Goal: Communication & Community: Ask a question

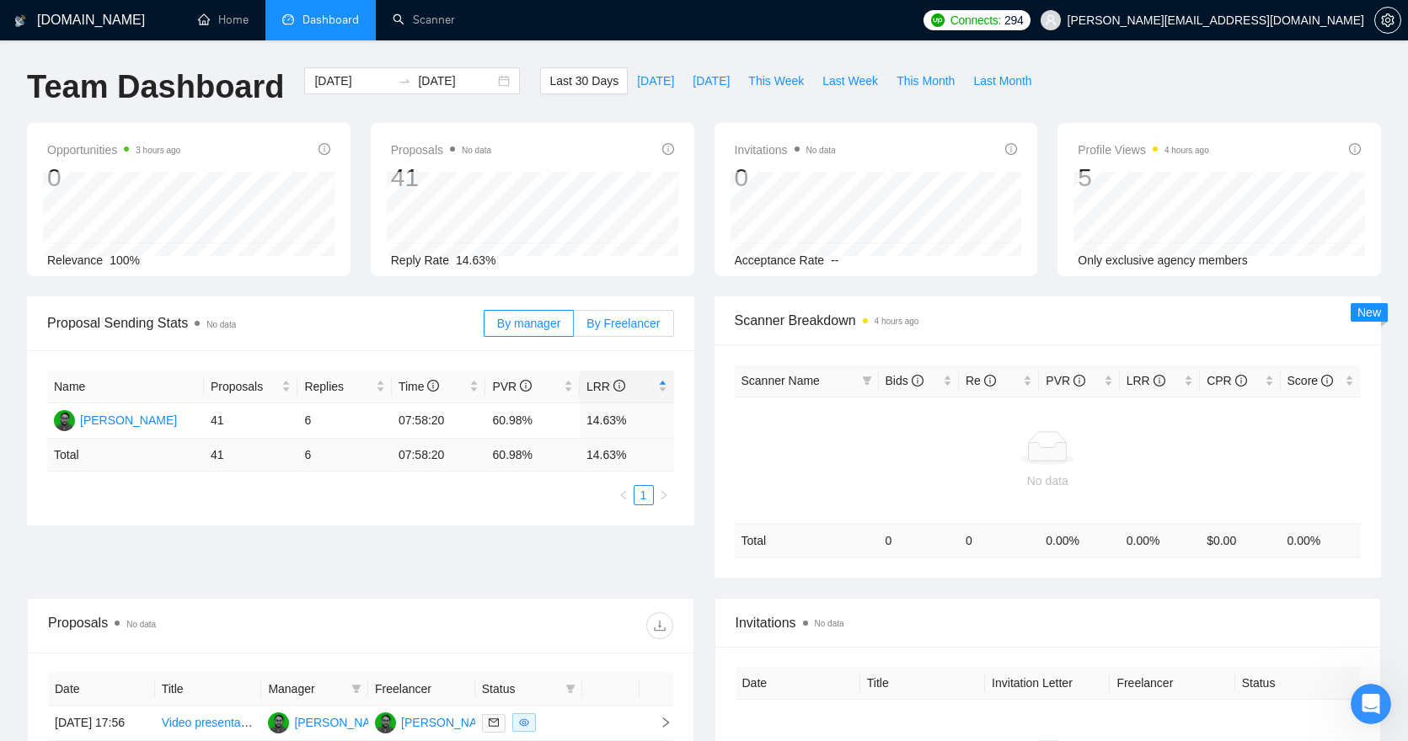
click at [624, 323] on span "By Freelancer" at bounding box center [622, 323] width 73 height 13
click at [574, 328] on input "By Freelancer" at bounding box center [574, 328] width 0 height 0
click at [541, 321] on span "By manager" at bounding box center [528, 323] width 63 height 13
click at [484, 328] on input "By manager" at bounding box center [484, 328] width 0 height 0
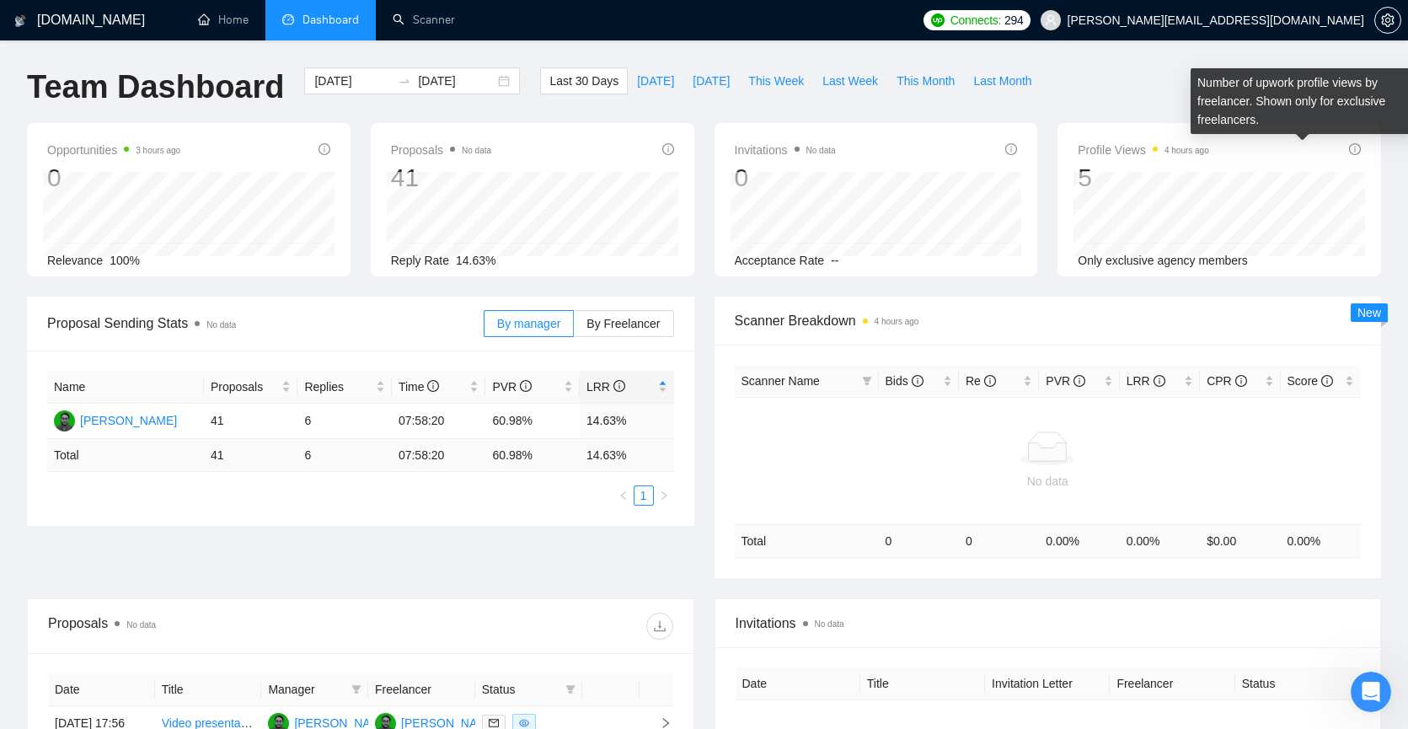
click at [1356, 146] on icon "info-circle" at bounding box center [1355, 149] width 12 height 12
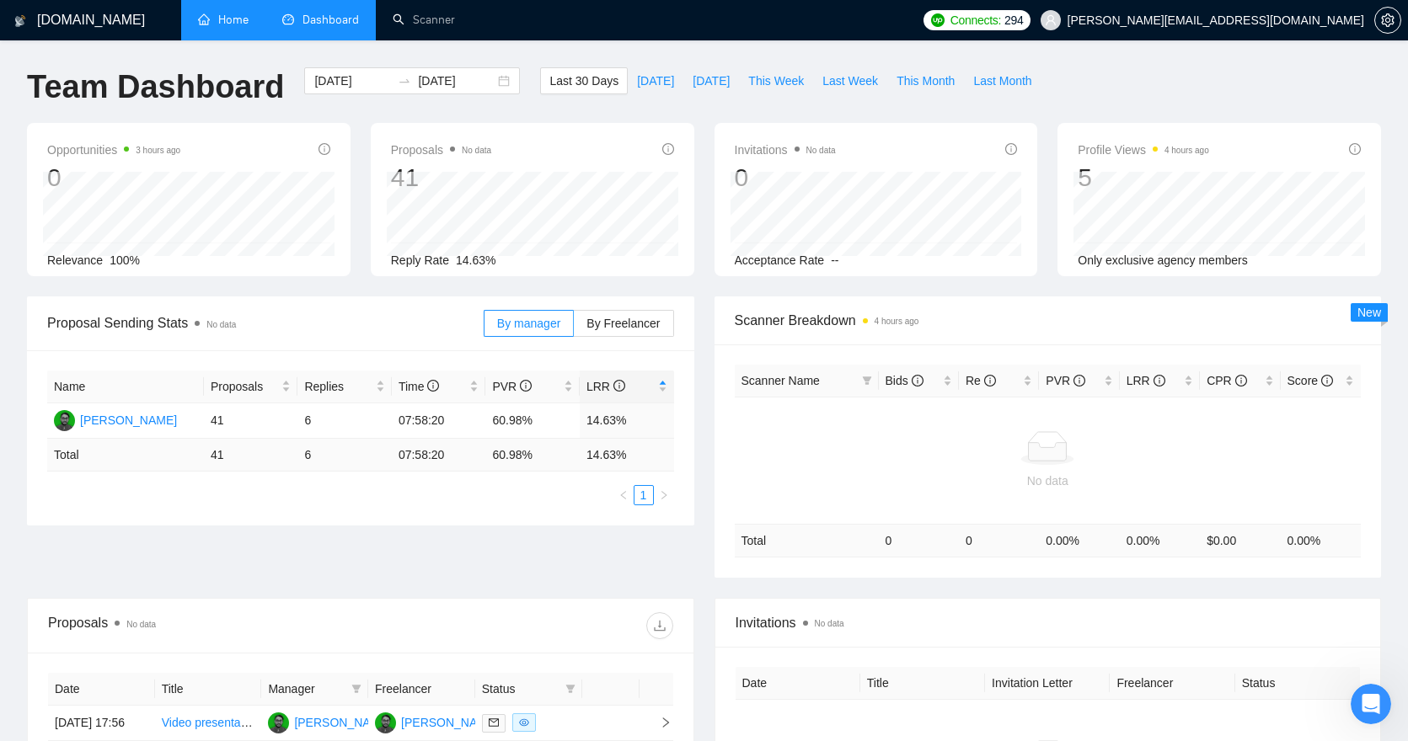
click at [232, 13] on link "Home" at bounding box center [223, 20] width 51 height 14
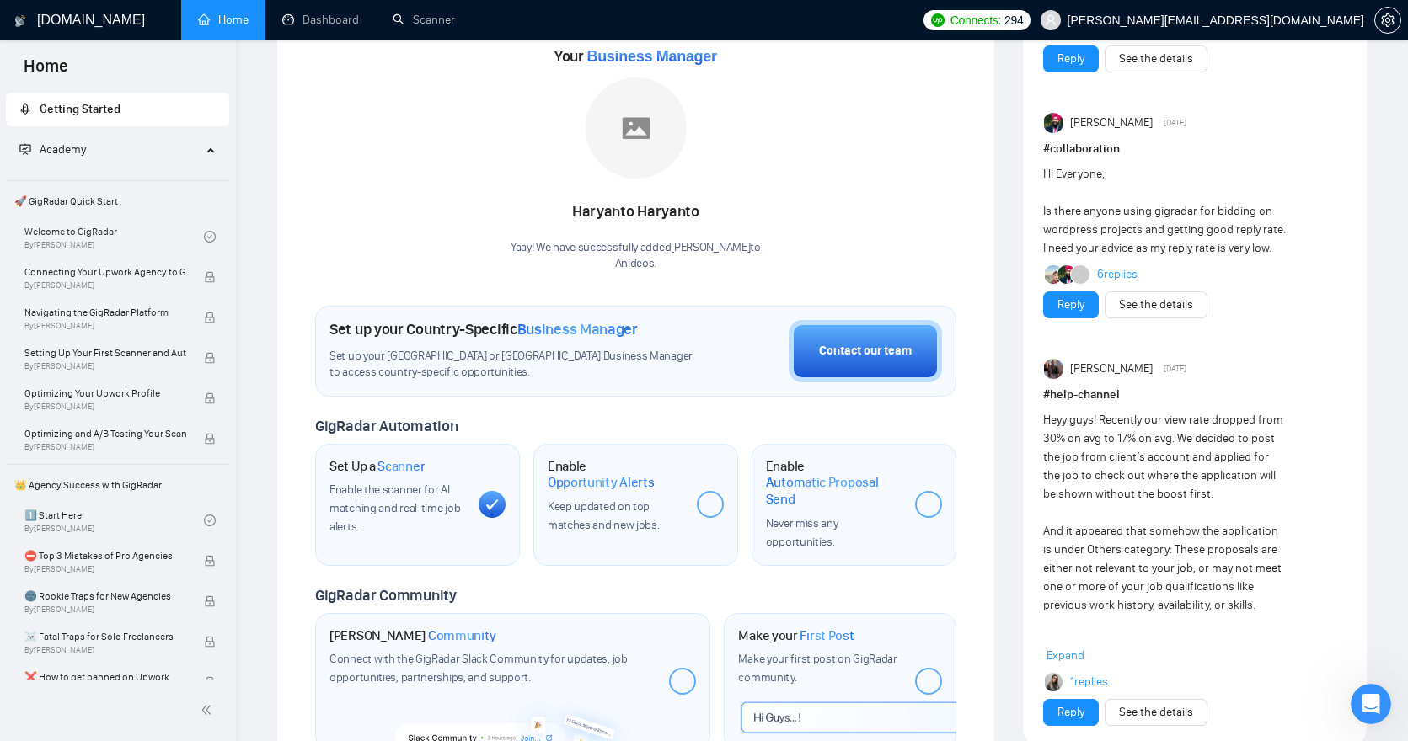
scroll to position [56, 0]
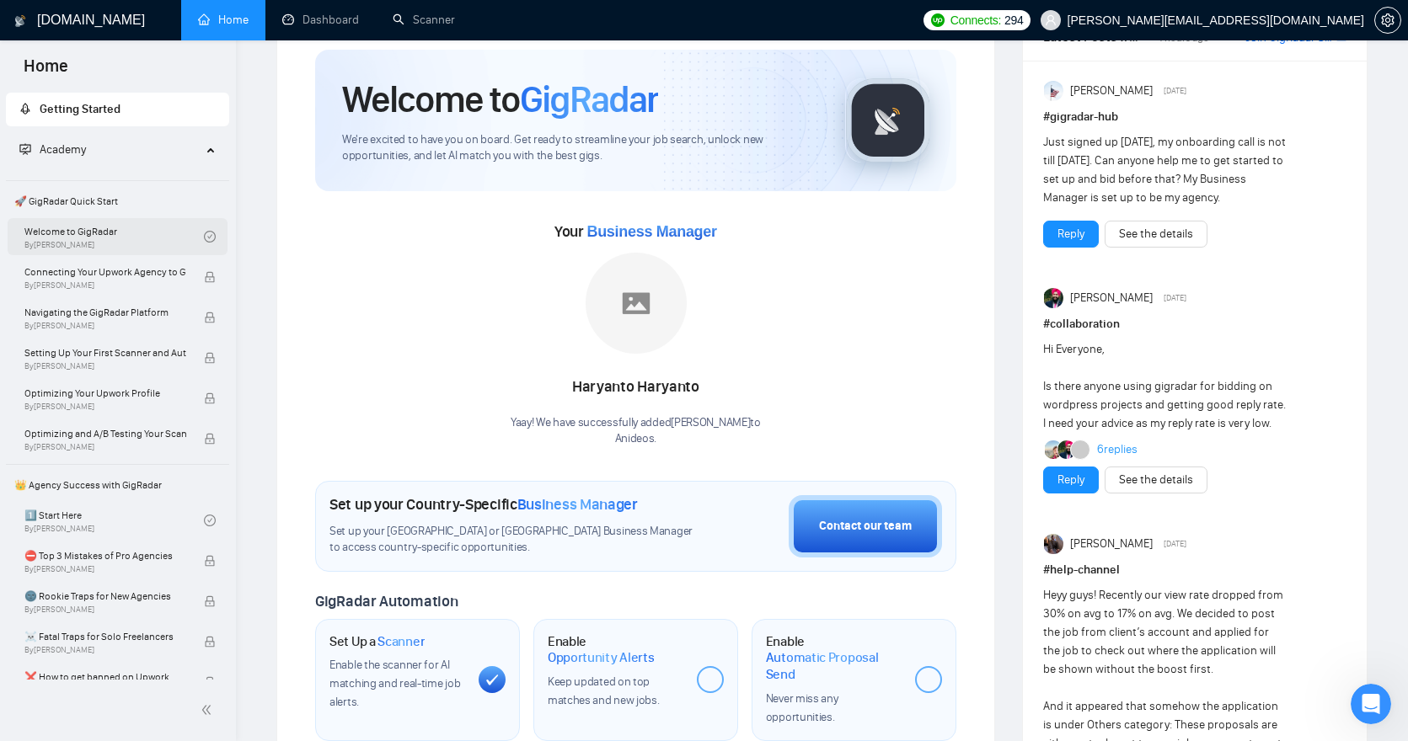
click at [96, 238] on link "Welcome to GigRadar By [PERSON_NAME]" at bounding box center [113, 236] width 179 height 37
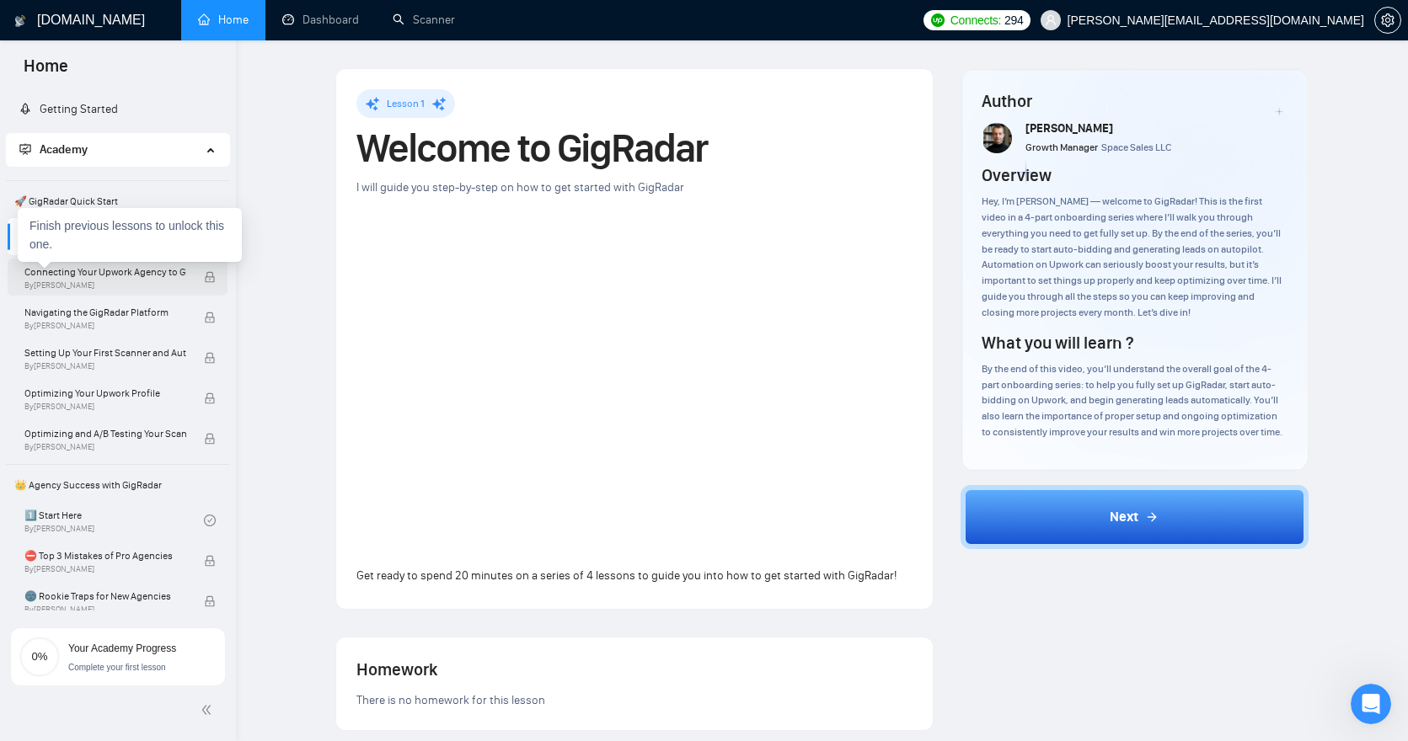
click at [83, 274] on span "Connecting Your Upwork Agency to GigRadar" at bounding box center [105, 272] width 162 height 17
click at [87, 281] on span "By [PERSON_NAME]" at bounding box center [105, 286] width 162 height 10
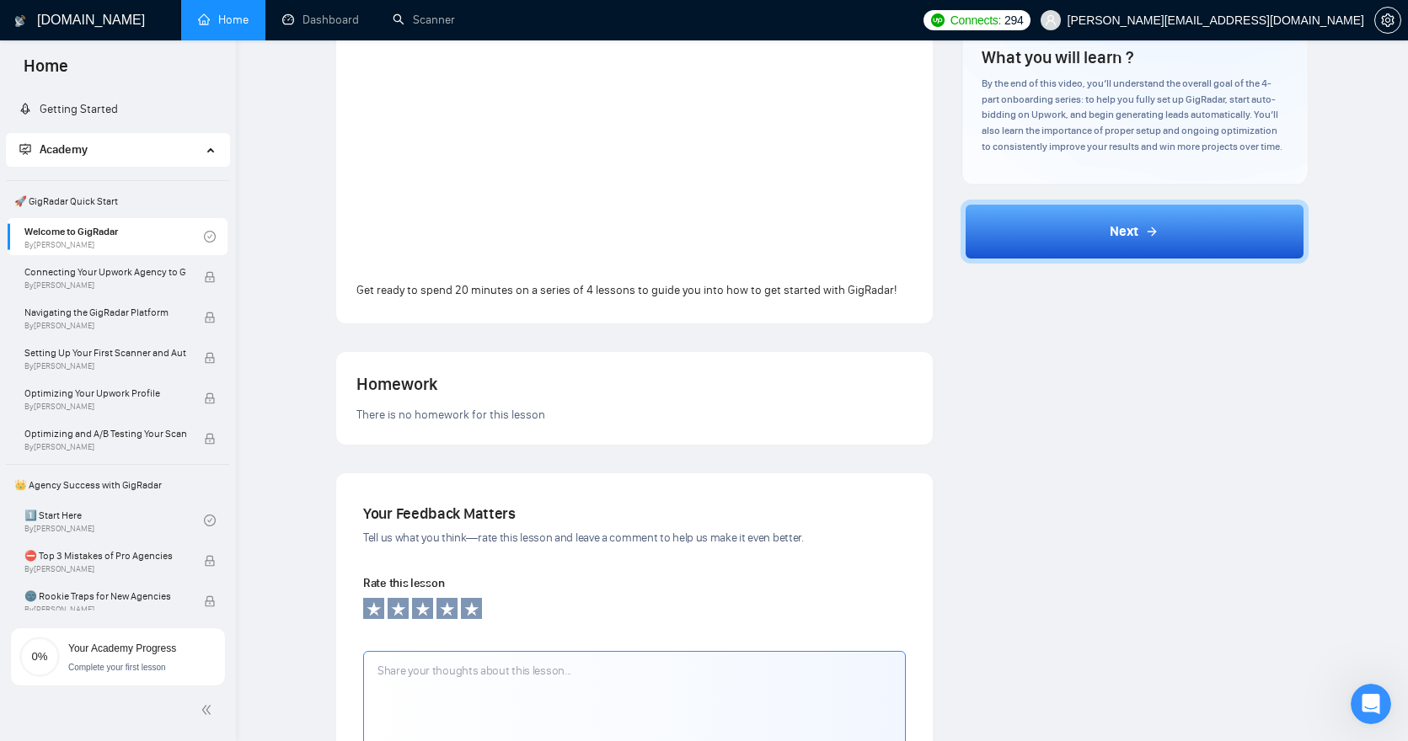
scroll to position [418, 0]
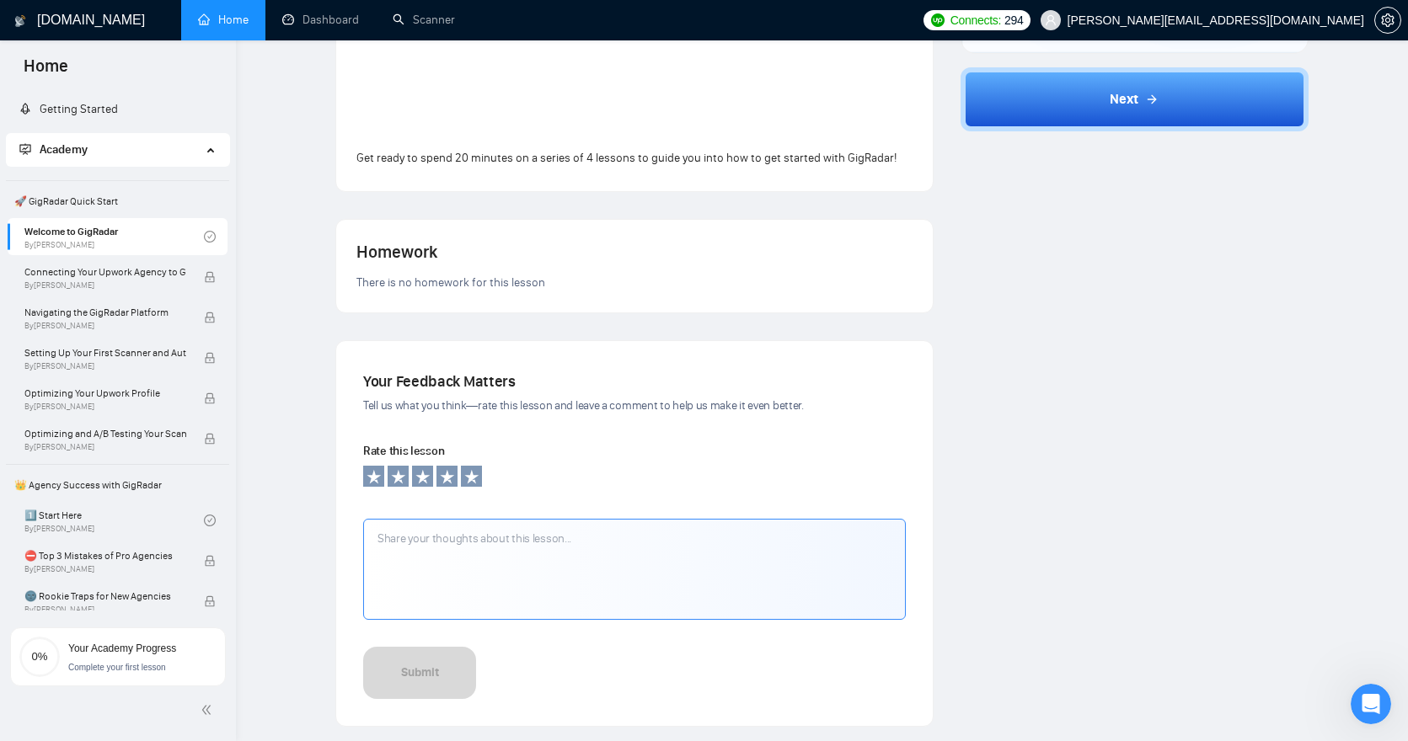
click at [498, 555] on textarea at bounding box center [634, 569] width 542 height 101
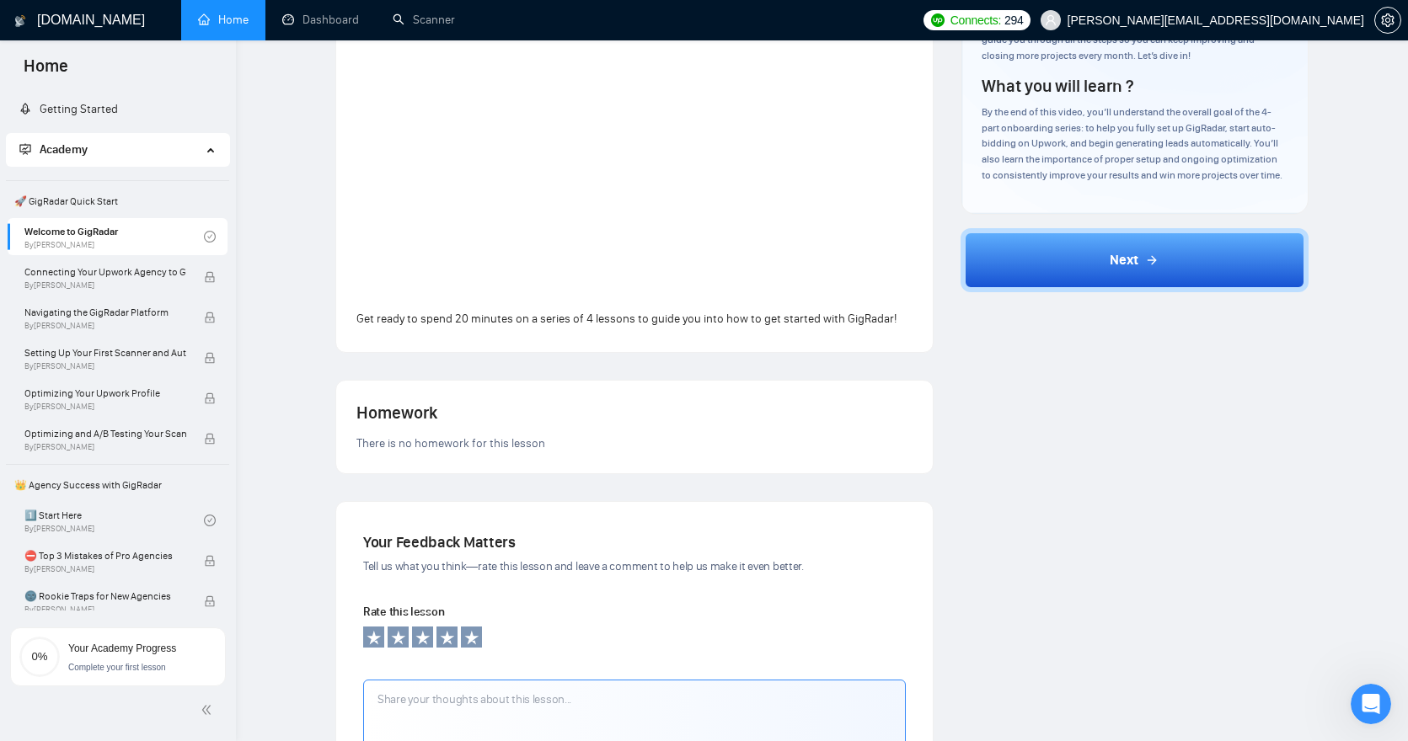
scroll to position [0, 0]
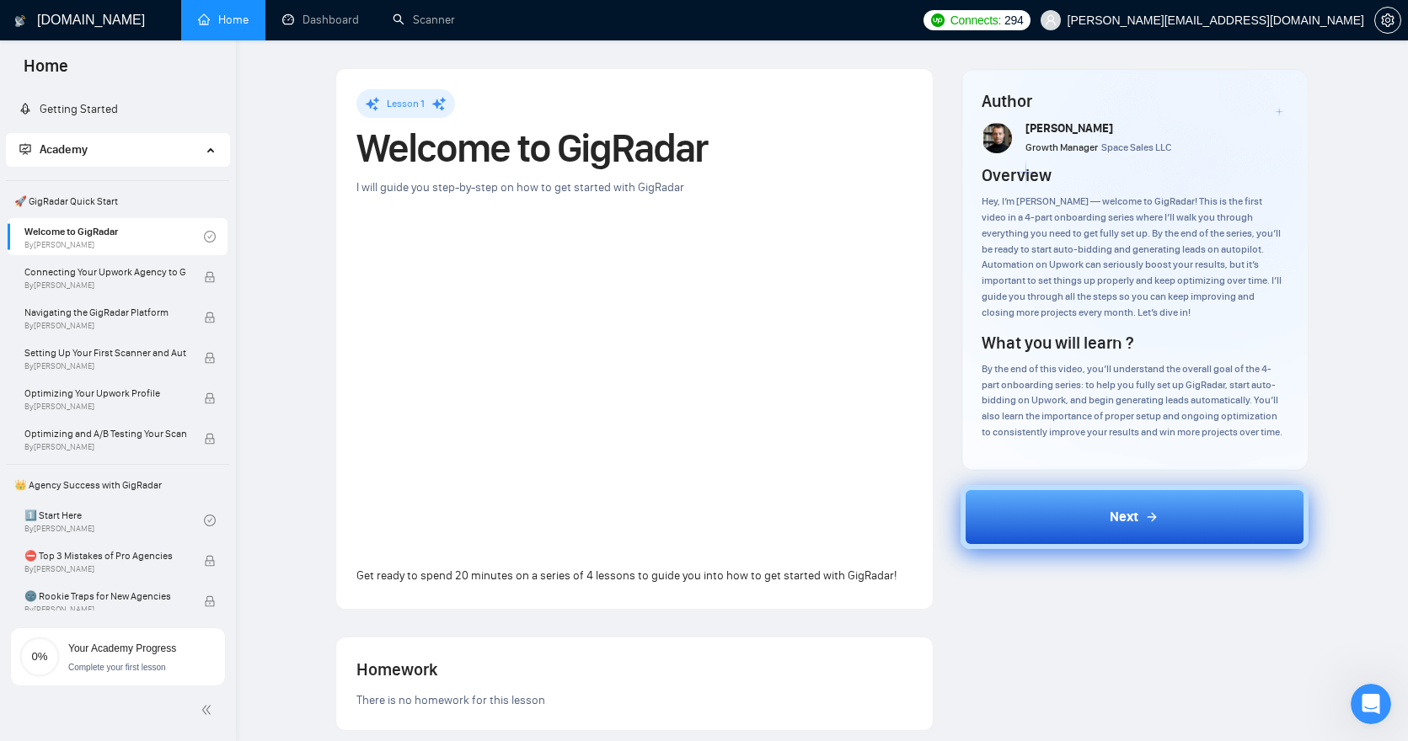
click at [1103, 510] on button "Next" at bounding box center [1134, 517] width 348 height 64
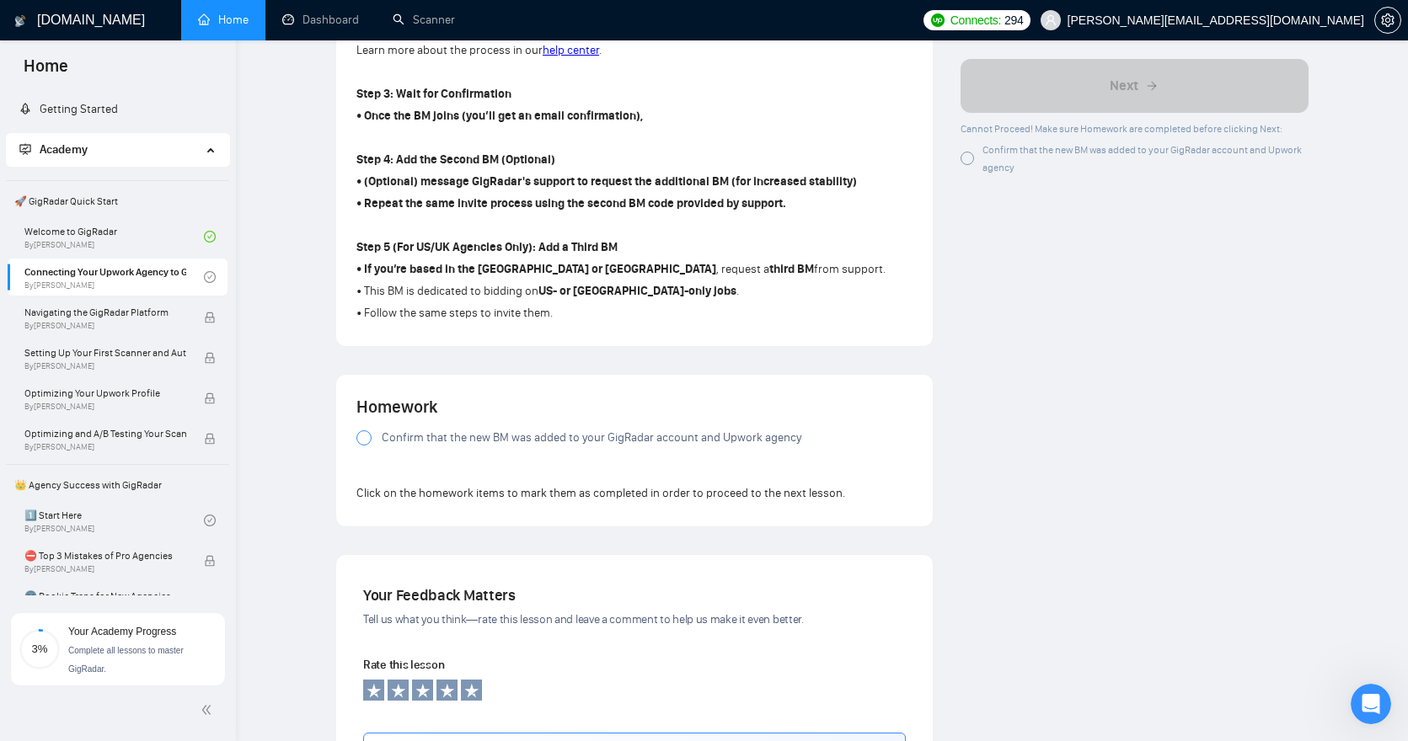
scroll to position [953, 0]
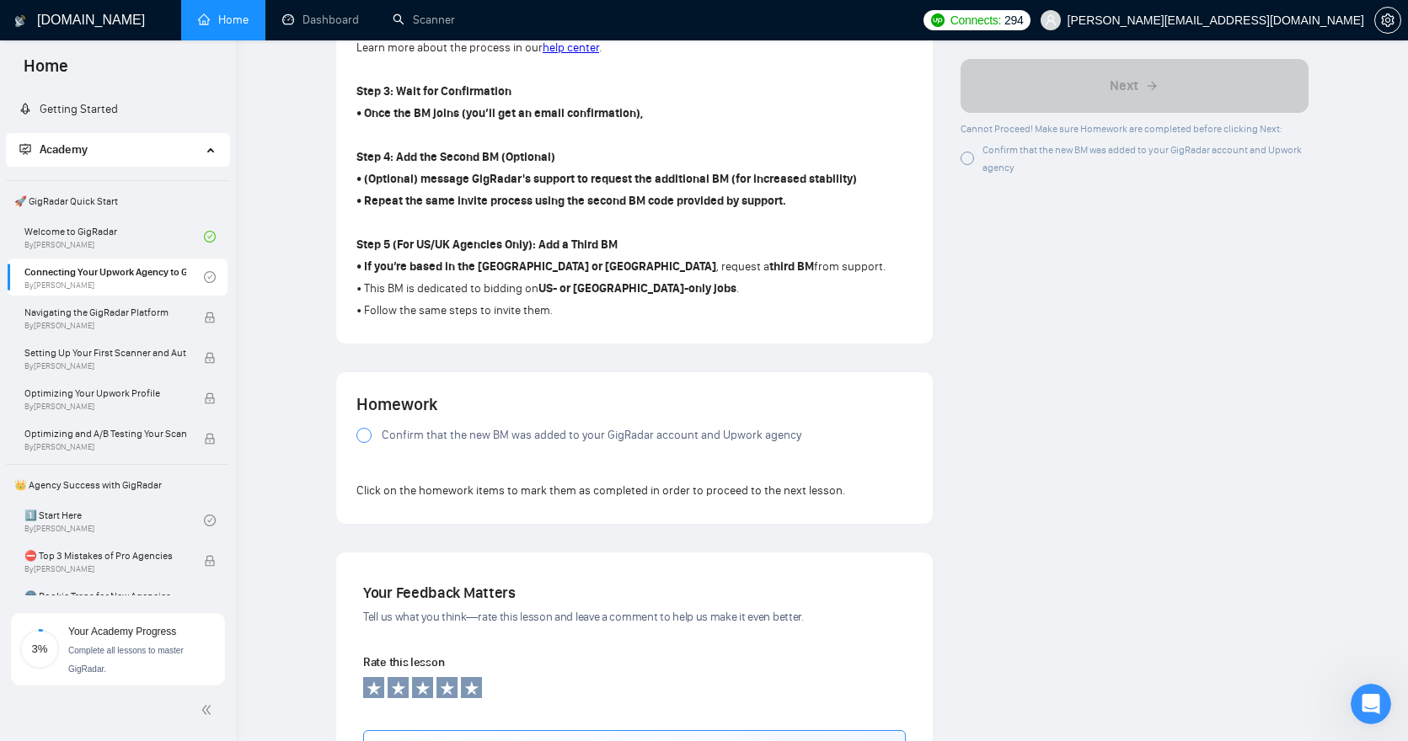
click at [366, 435] on div at bounding box center [363, 435] width 15 height 15
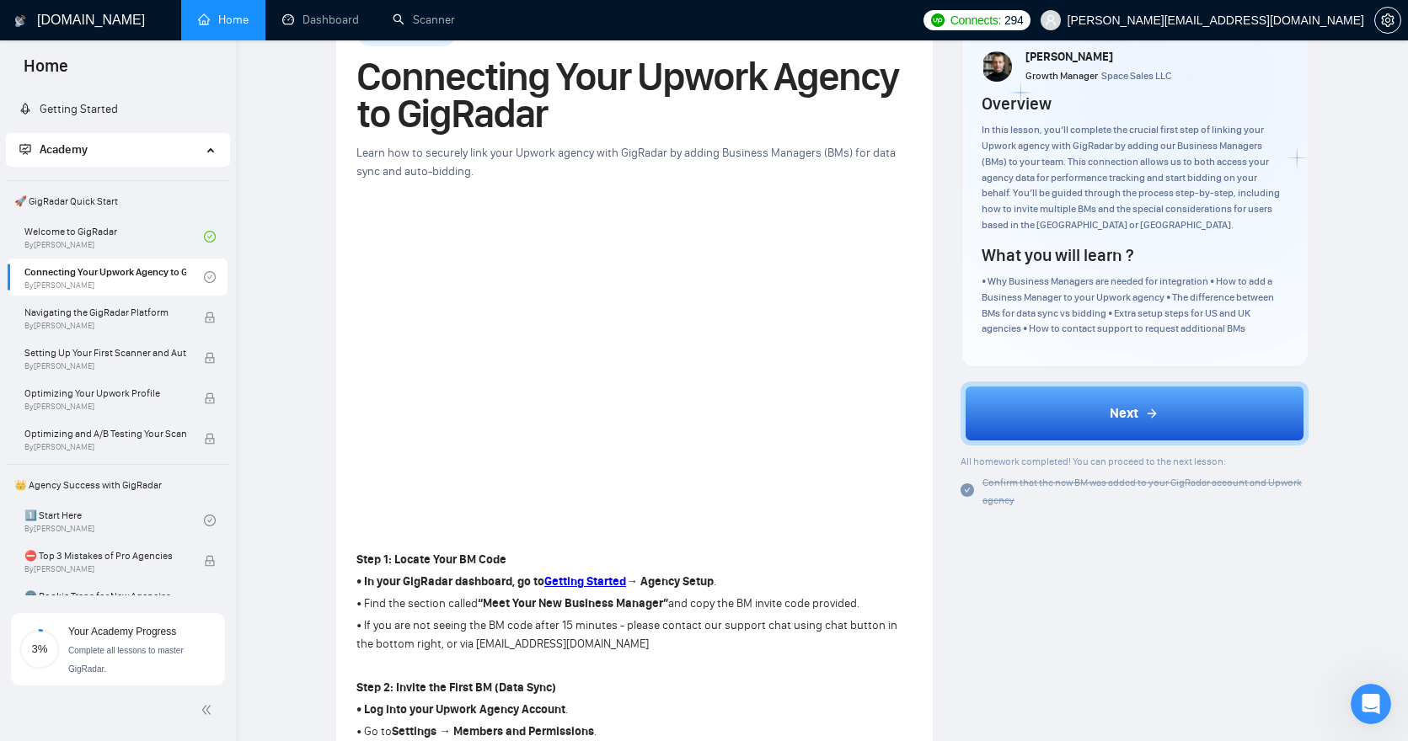
scroll to position [0, 0]
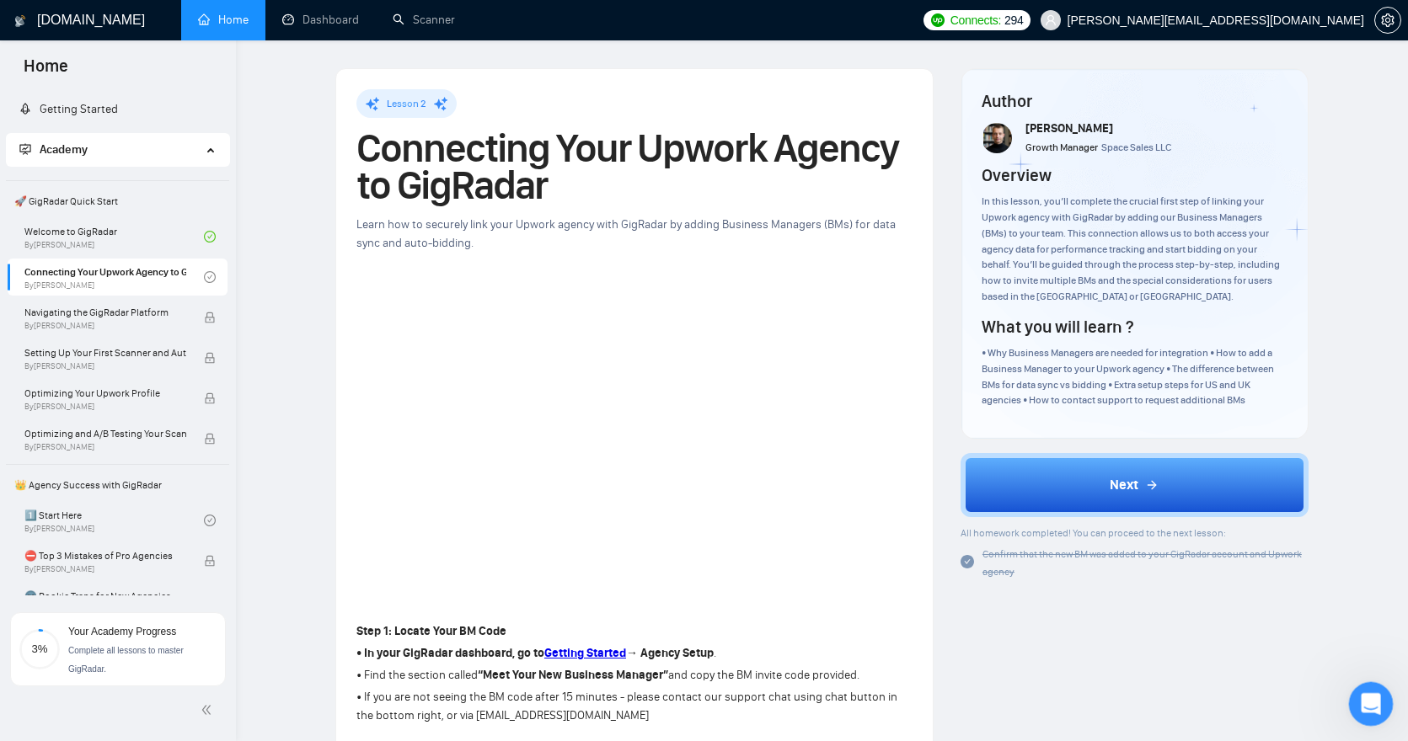
click at [1369, 692] on icon "Open Intercom Messenger" at bounding box center [1369, 702] width 28 height 28
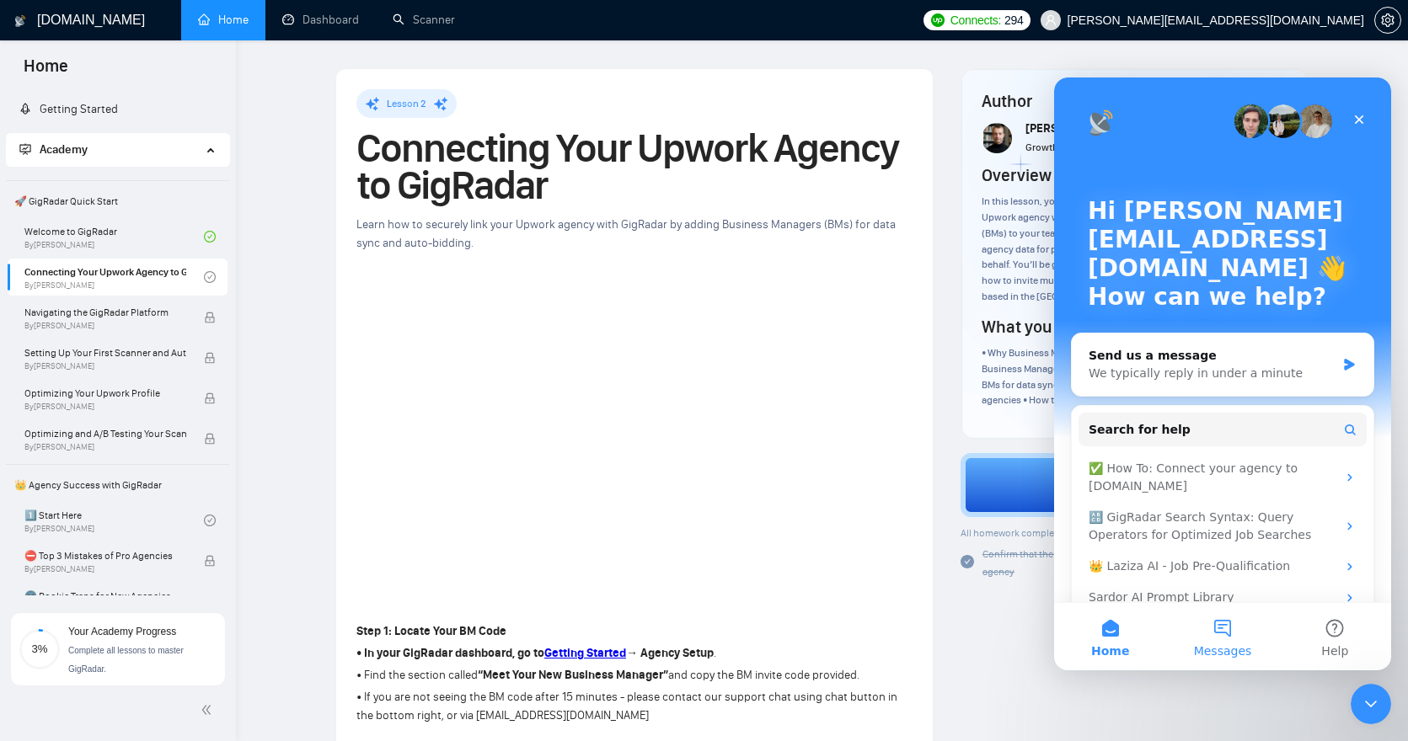
click at [1237, 652] on span "Messages" at bounding box center [1223, 651] width 58 height 12
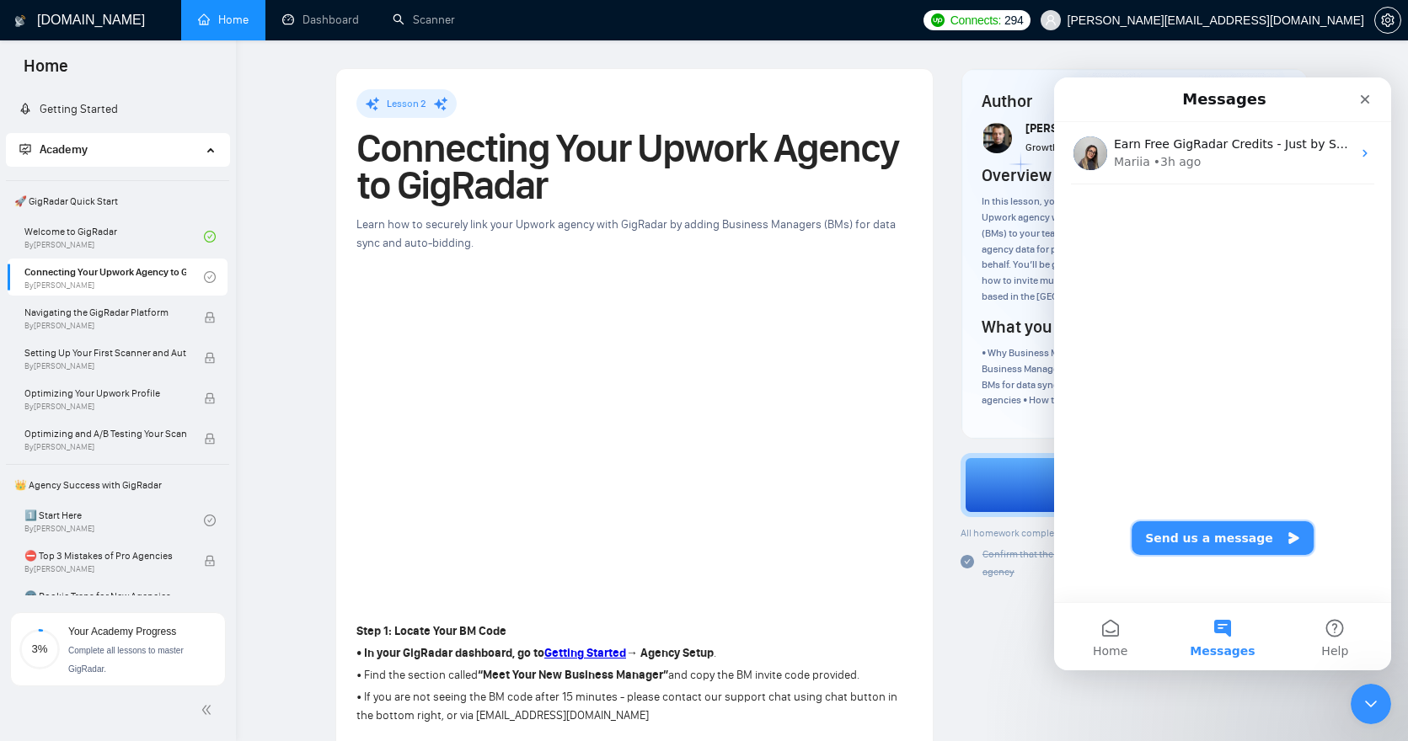
click at [1211, 541] on button "Send us a message" at bounding box center [1222, 538] width 182 height 34
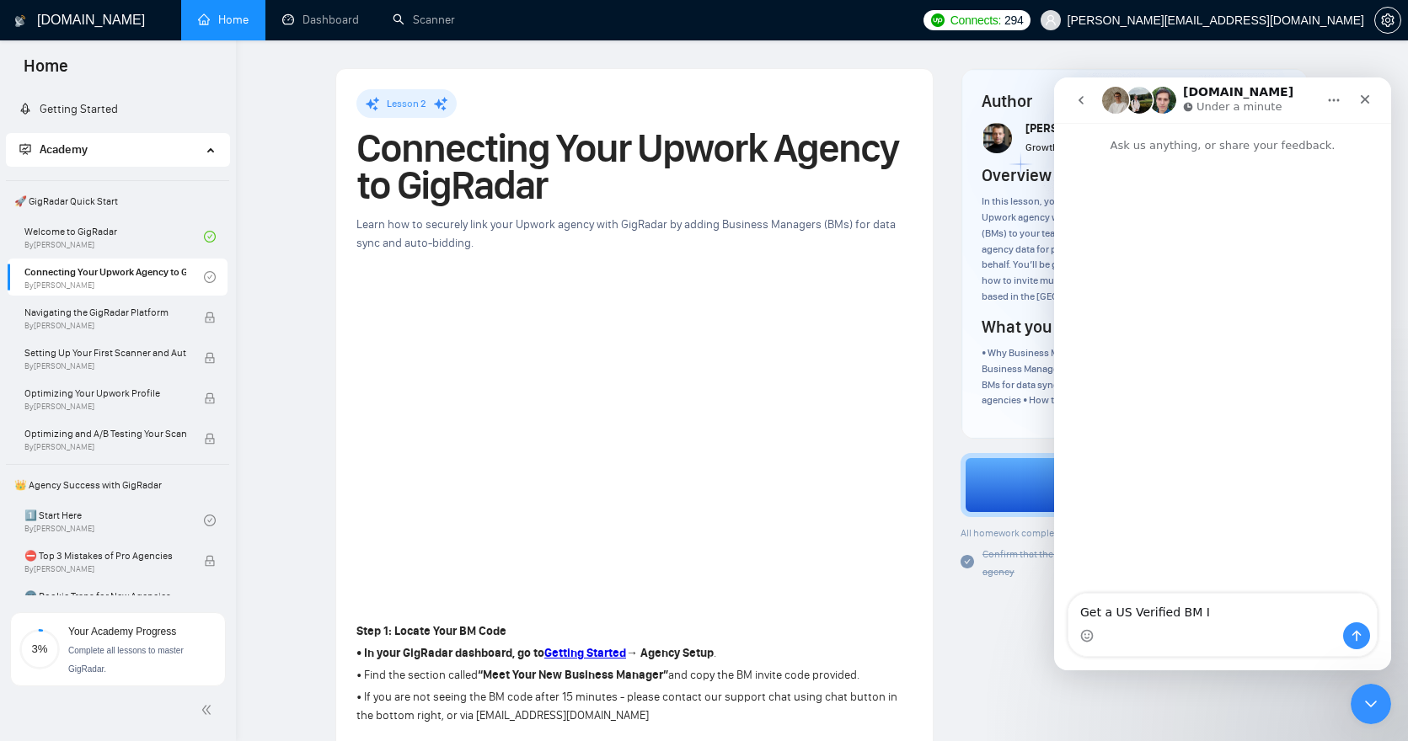
type textarea "Get a US Verified BM ID"
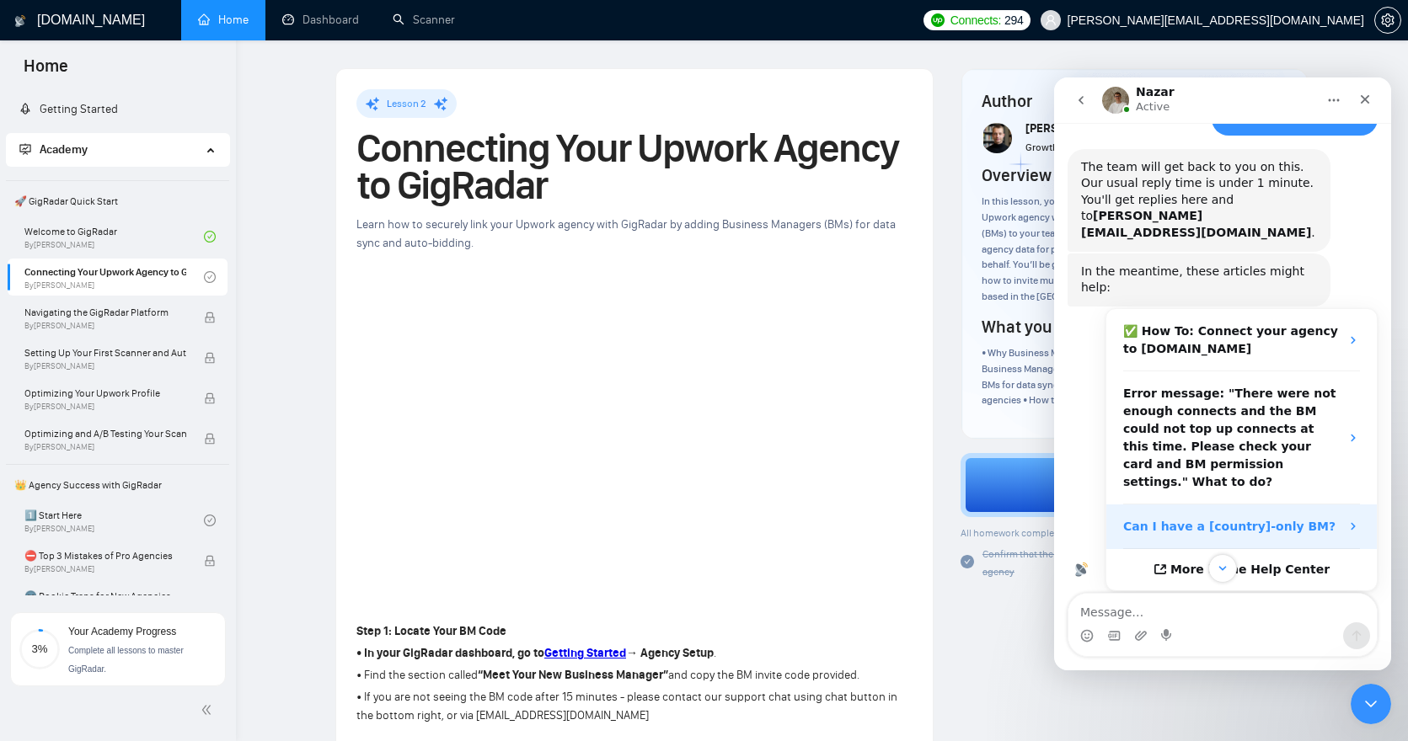
scroll to position [96, 0]
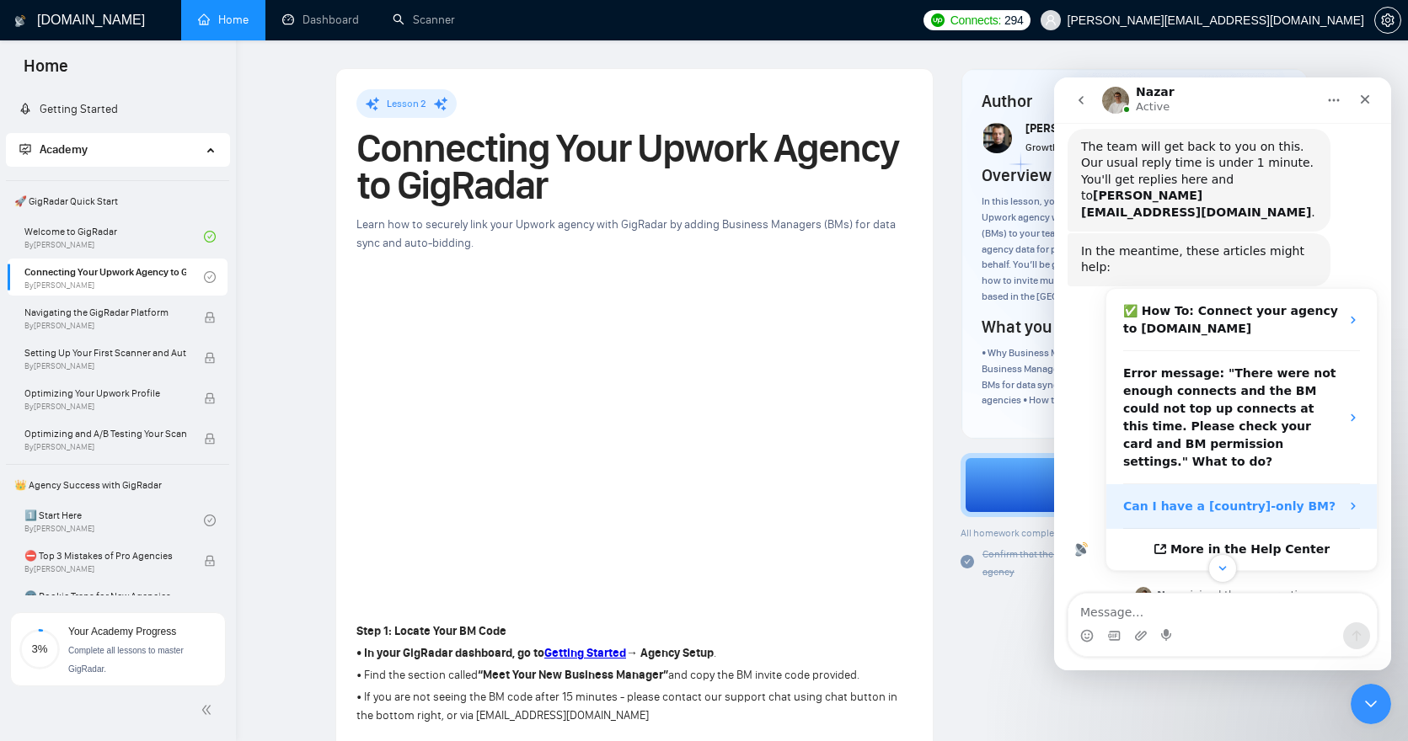
click at [1237, 500] on strong "Can I have a [country]-only BM?" at bounding box center [1229, 506] width 212 height 13
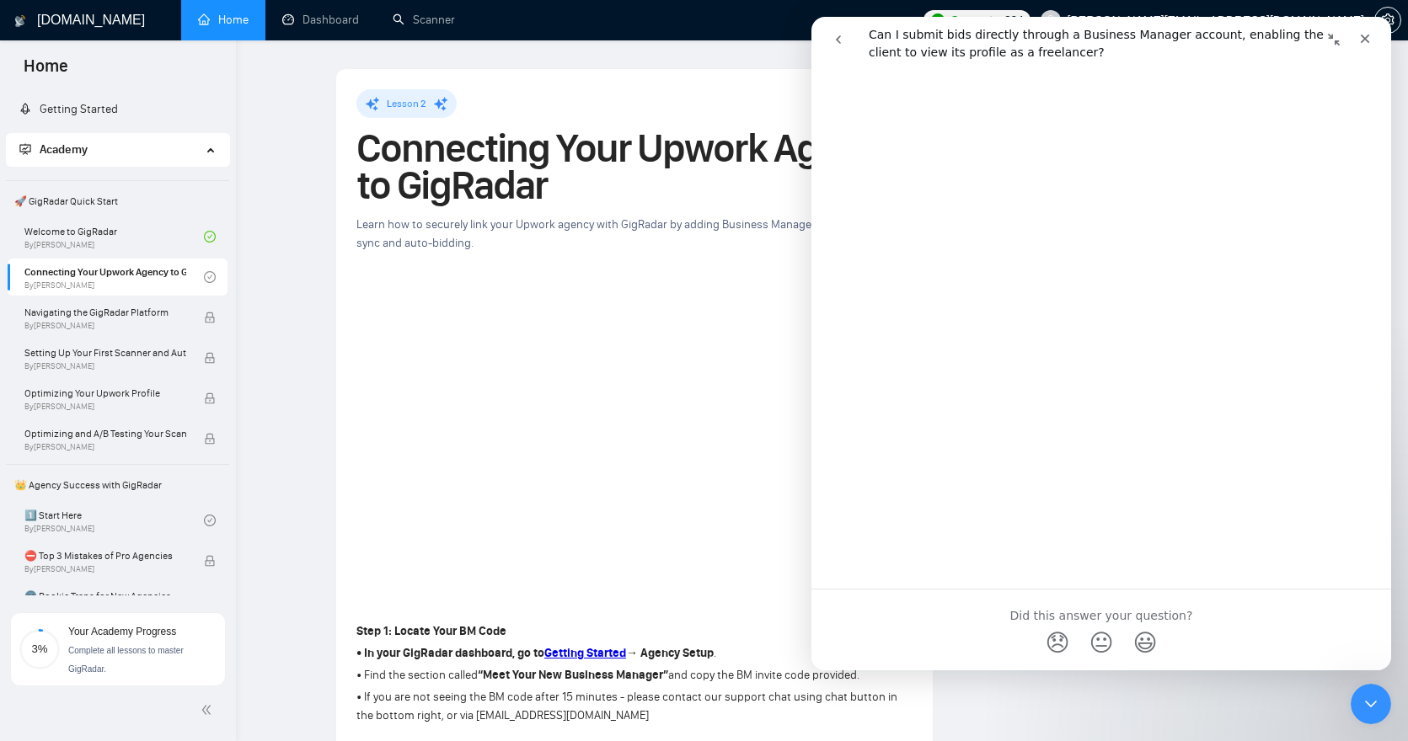
scroll to position [639, 0]
click at [1366, 49] on div "Close" at bounding box center [1365, 39] width 30 height 30
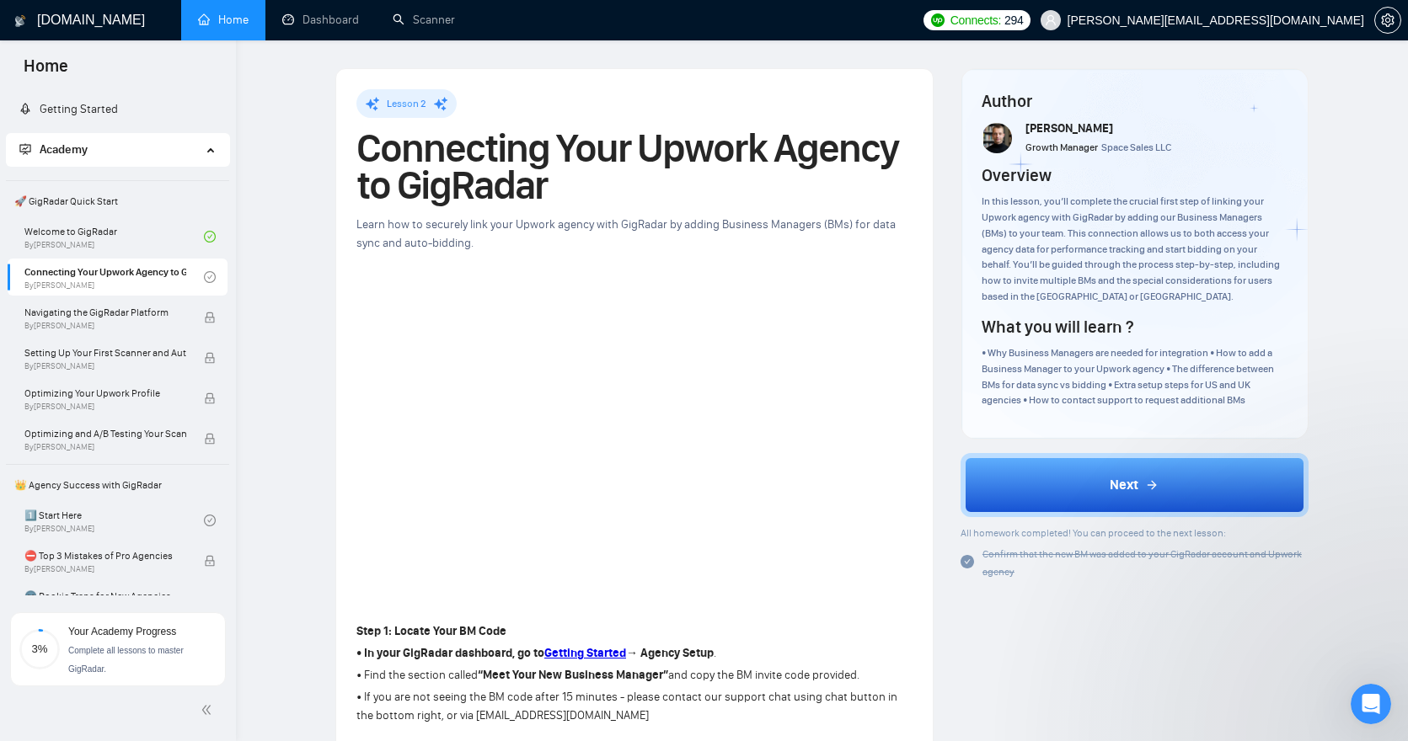
scroll to position [0, 0]
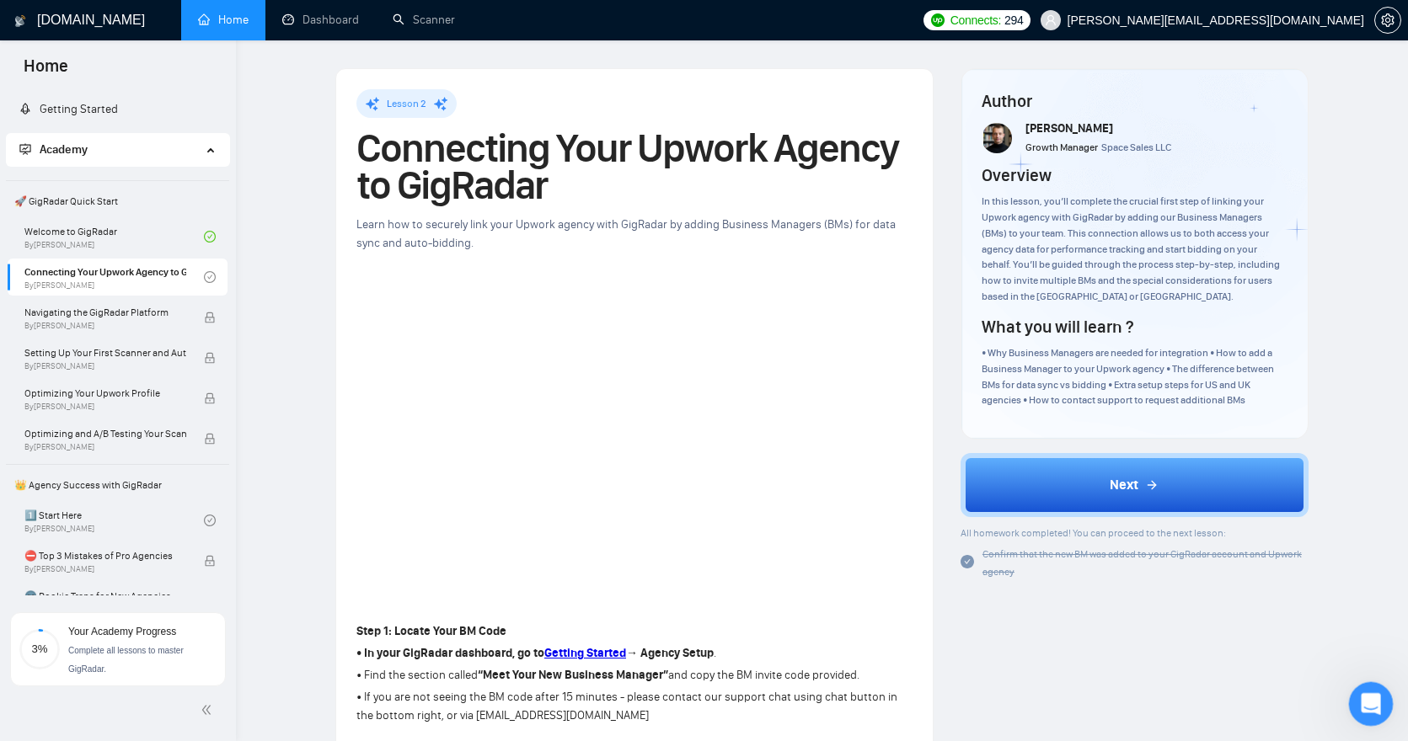
click at [1375, 687] on div "Open Intercom Messenger" at bounding box center [1368, 702] width 56 height 56
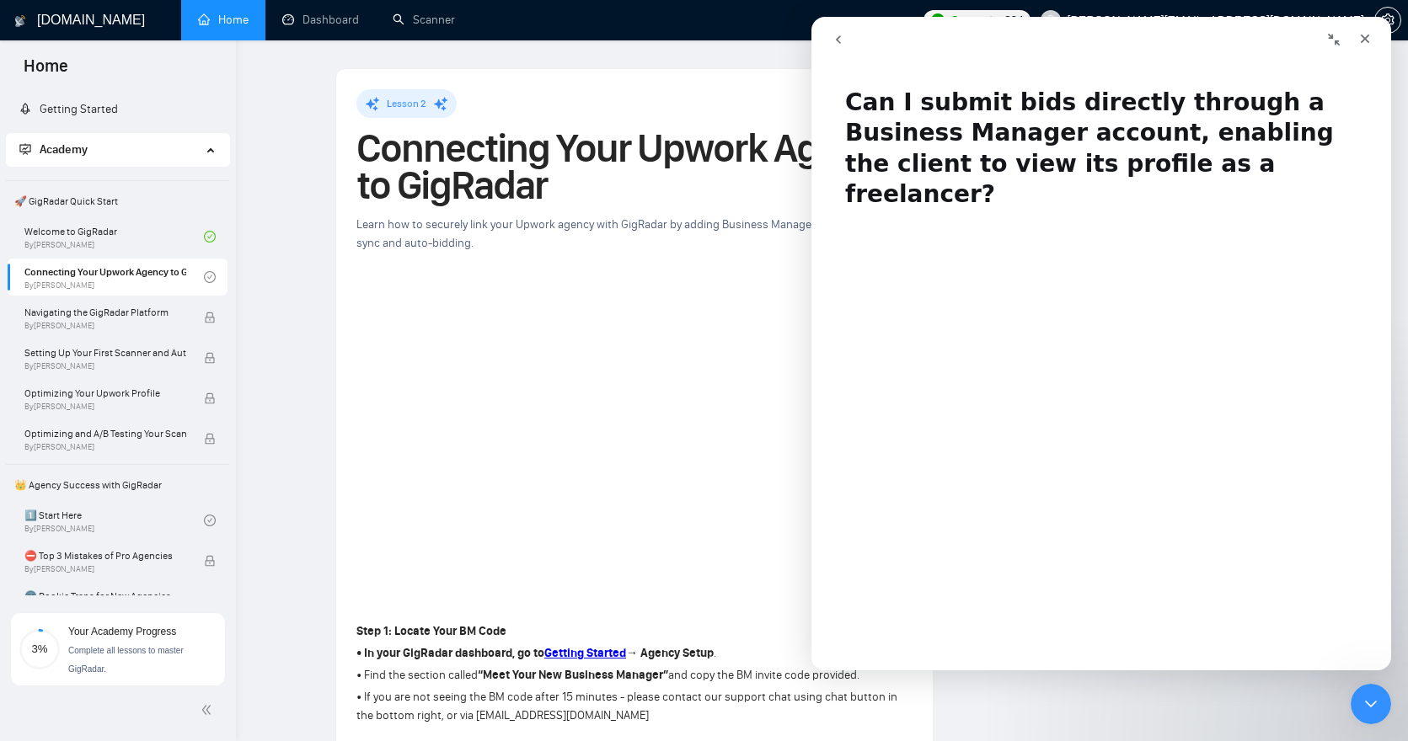
click at [833, 37] on icon "go back" at bounding box center [837, 39] width 13 height 13
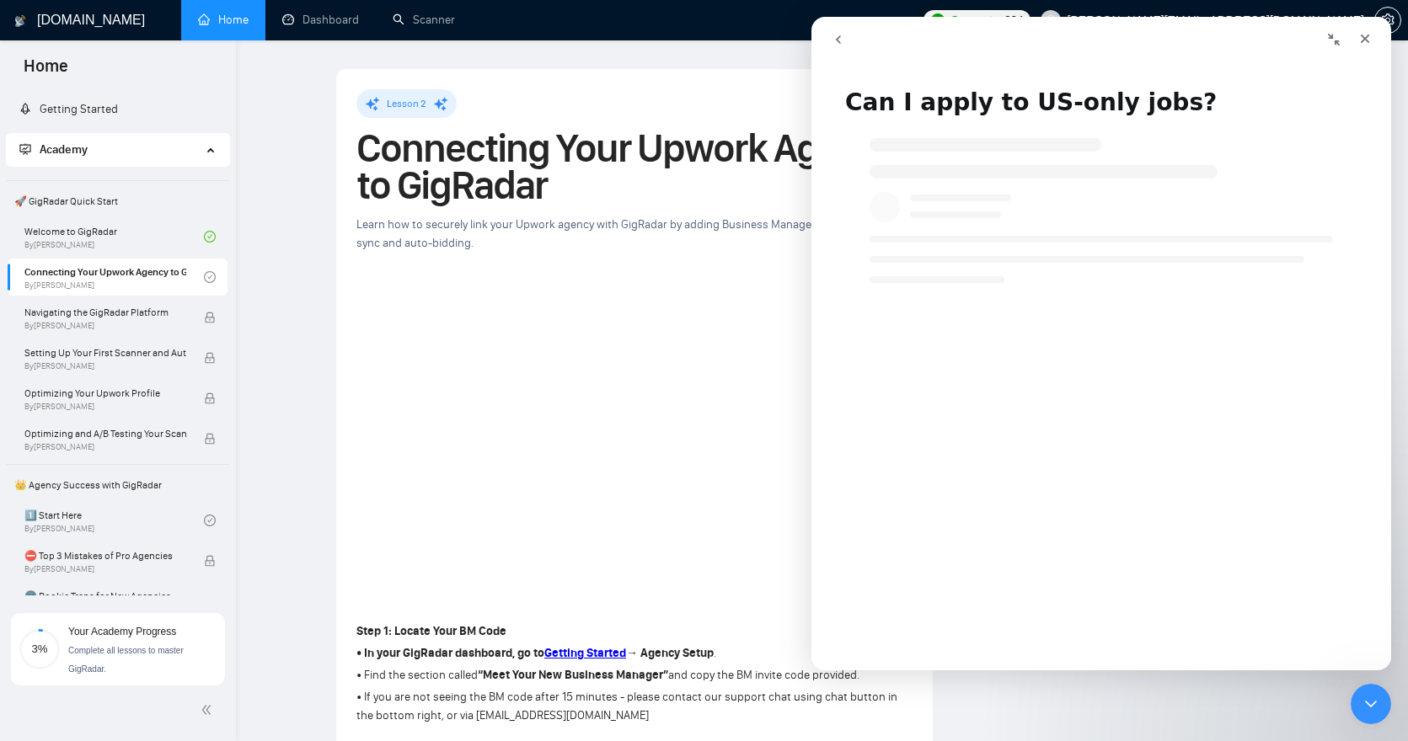
click at [835, 40] on icon "go back" at bounding box center [837, 39] width 13 height 13
click at [836, 38] on icon "go back" at bounding box center [838, 39] width 5 height 8
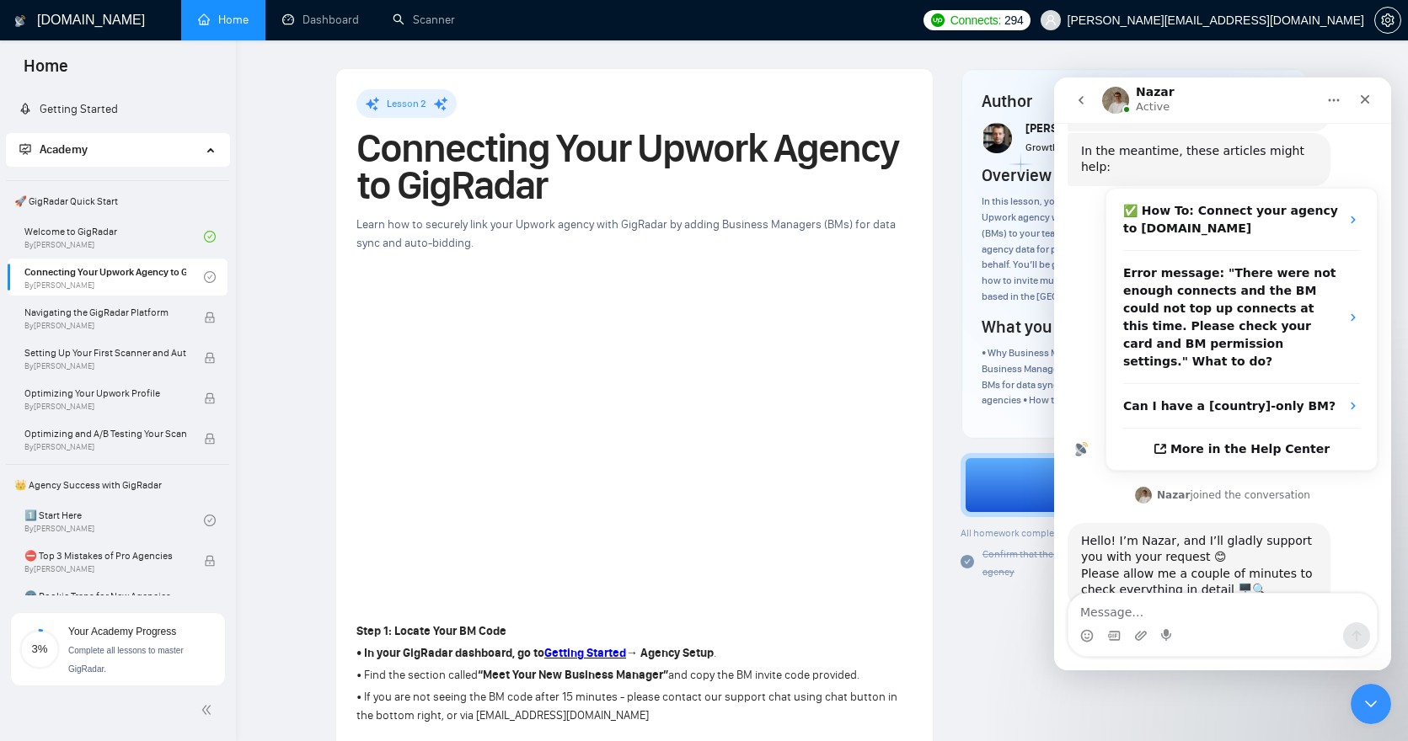
scroll to position [3, 0]
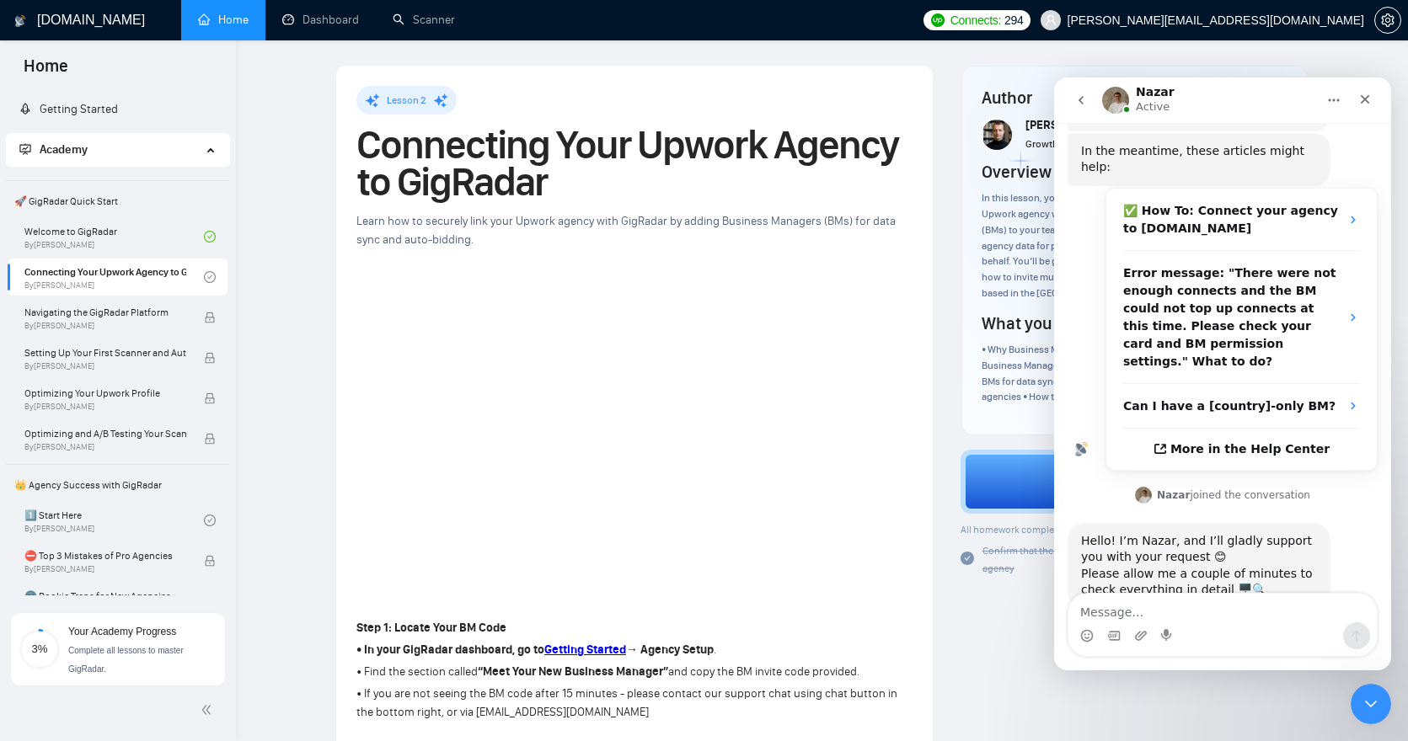
click at [1179, 617] on textarea "Message…" at bounding box center [1222, 608] width 308 height 29
type textarea "Sure and let me know if you need more details."
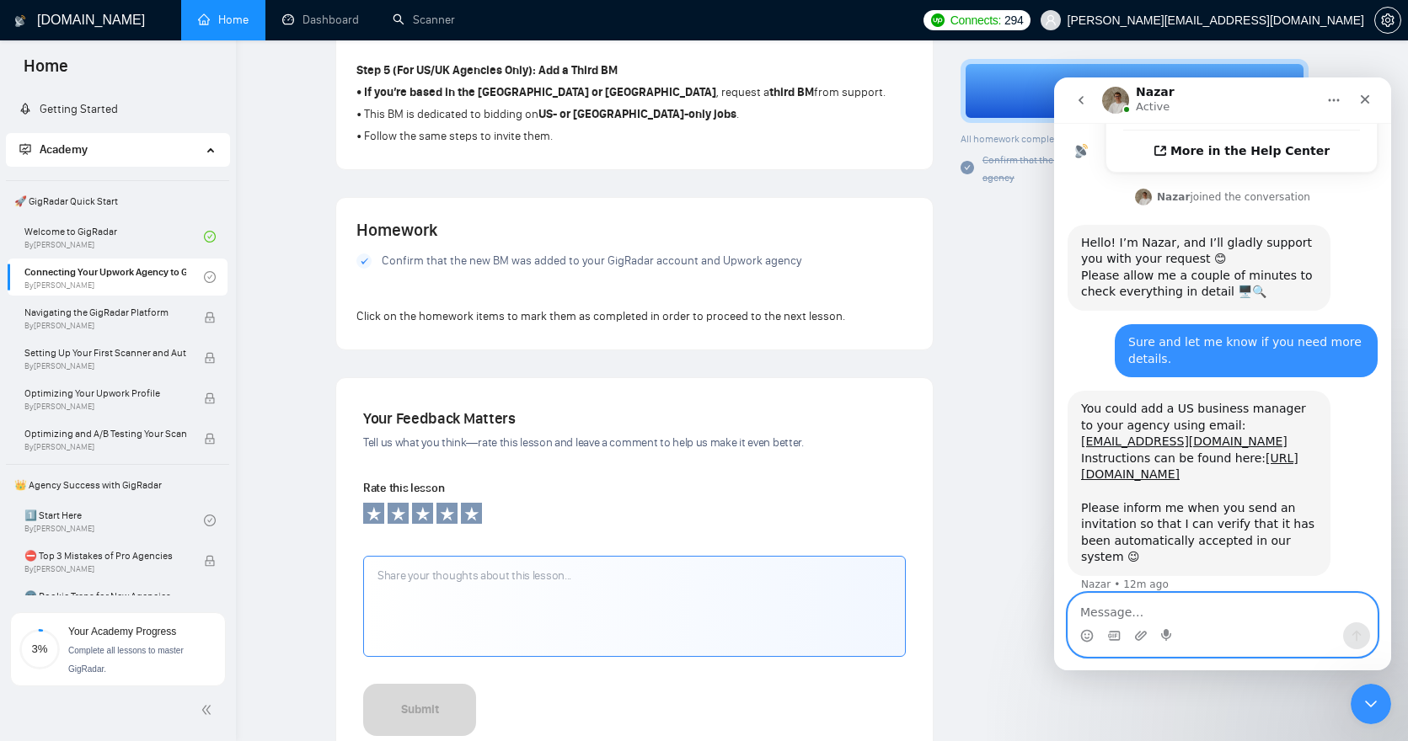
scroll to position [1111, 0]
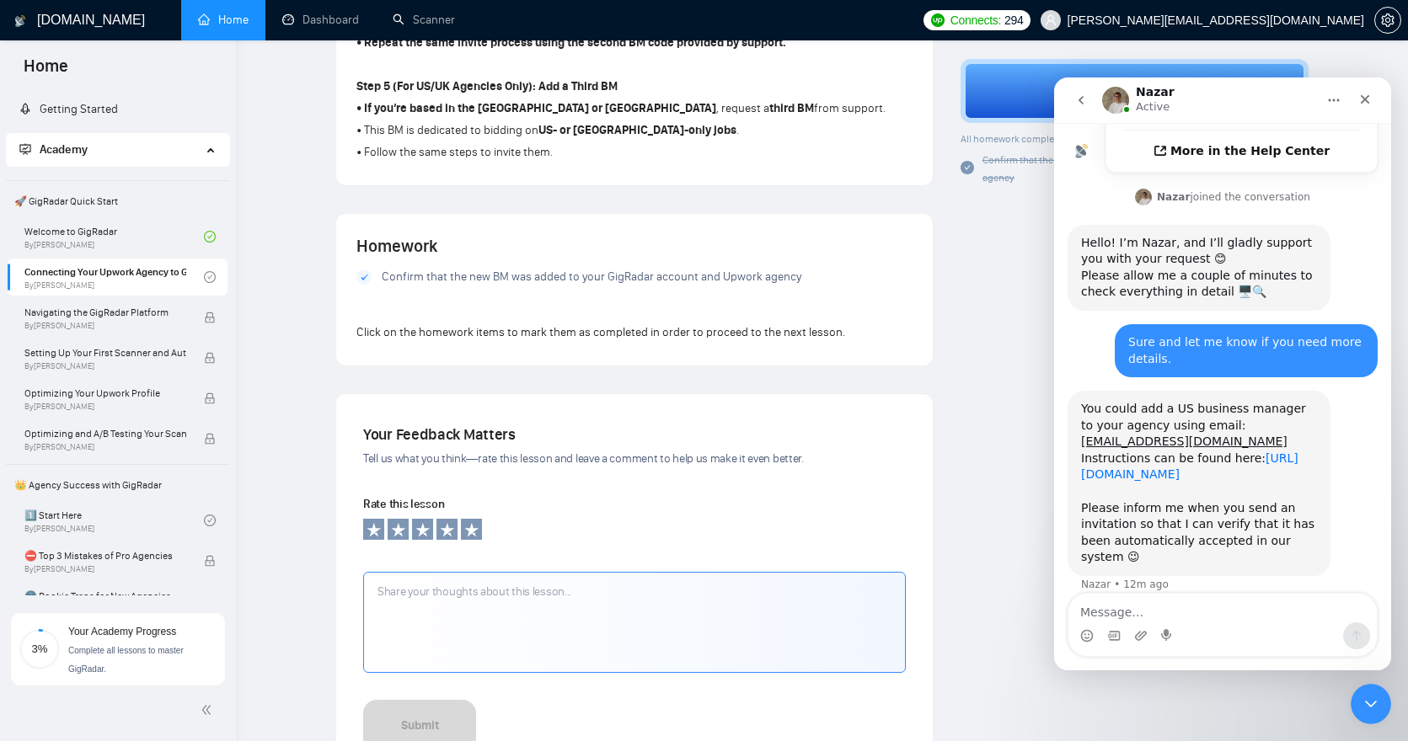
click at [1174, 452] on link "[URL][DOMAIN_NAME]" at bounding box center [1189, 467] width 217 height 30
click at [1205, 604] on textarea "Message…" at bounding box center [1222, 608] width 308 height 29
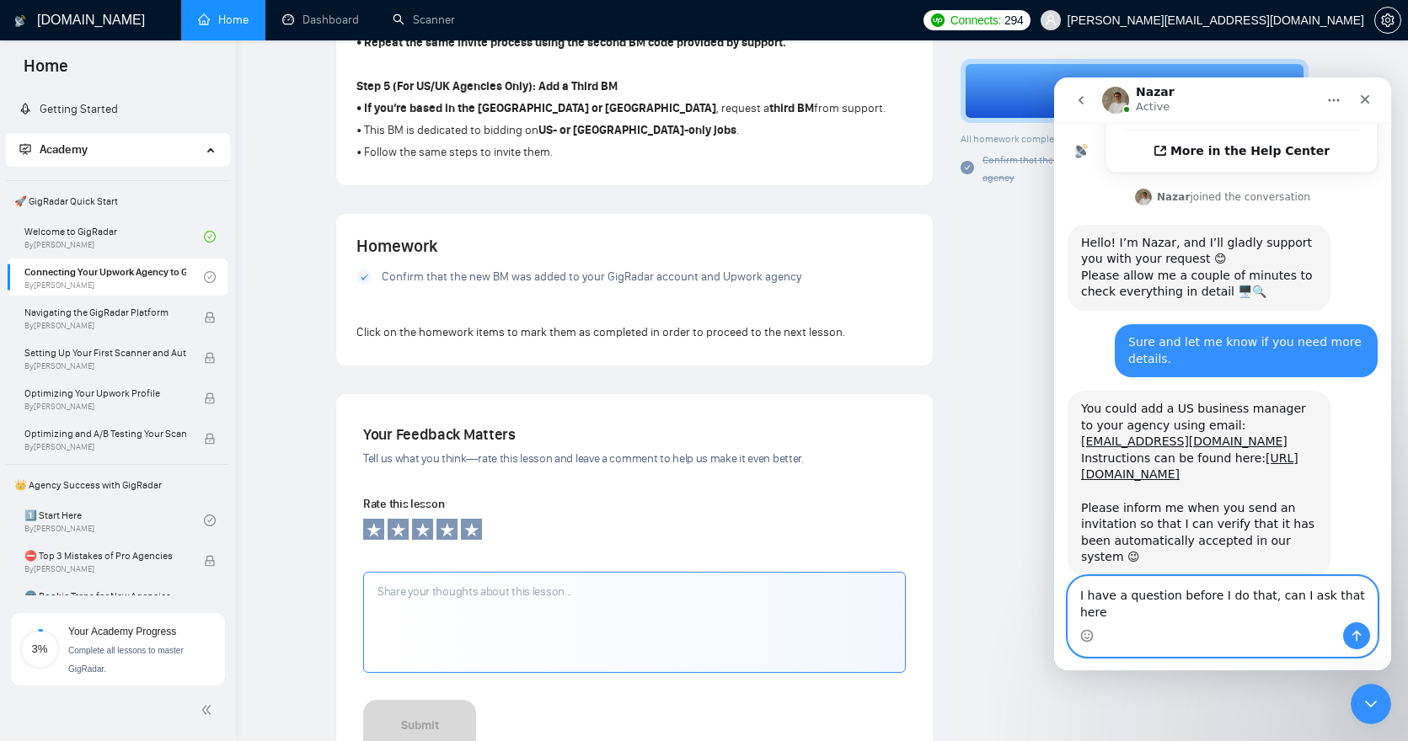
type textarea "I have a question before I do that, can I ask that here?"
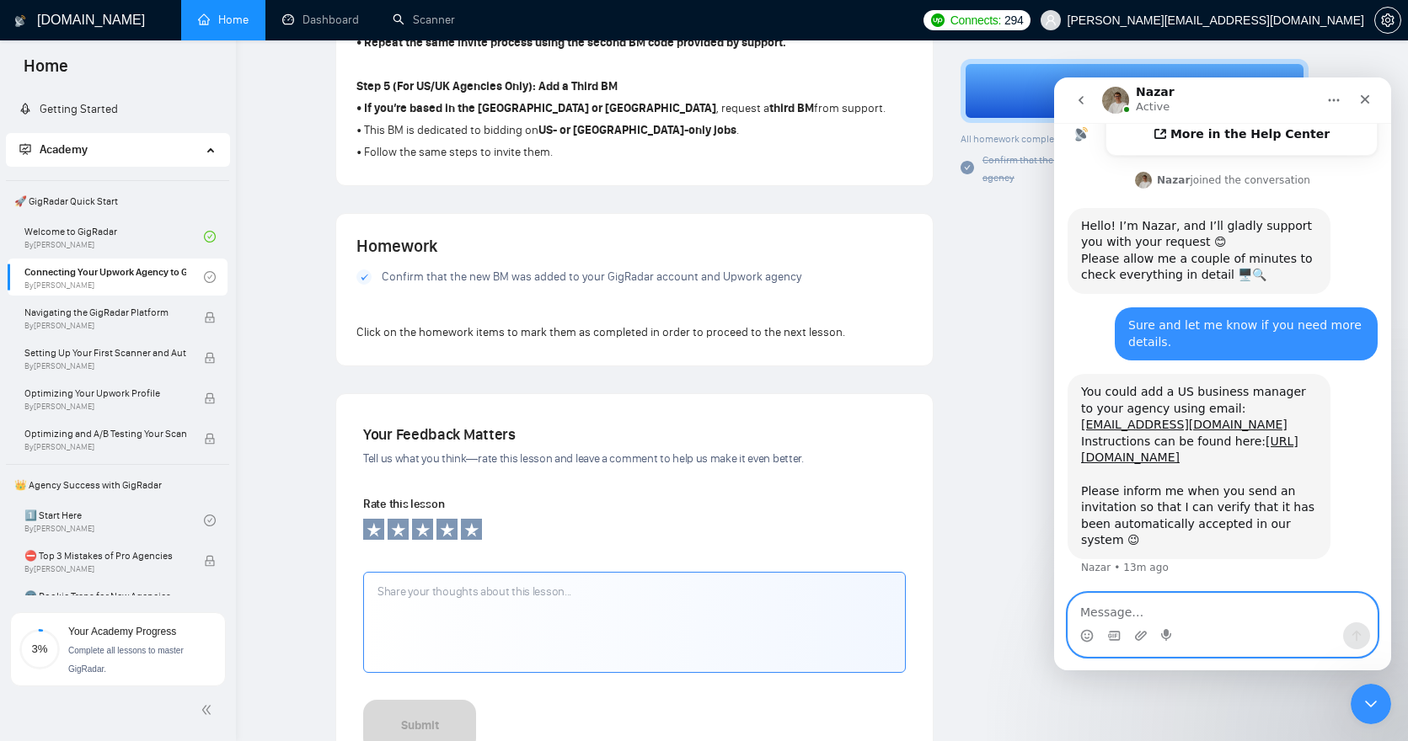
scroll to position [561, 0]
